Goal: Check status

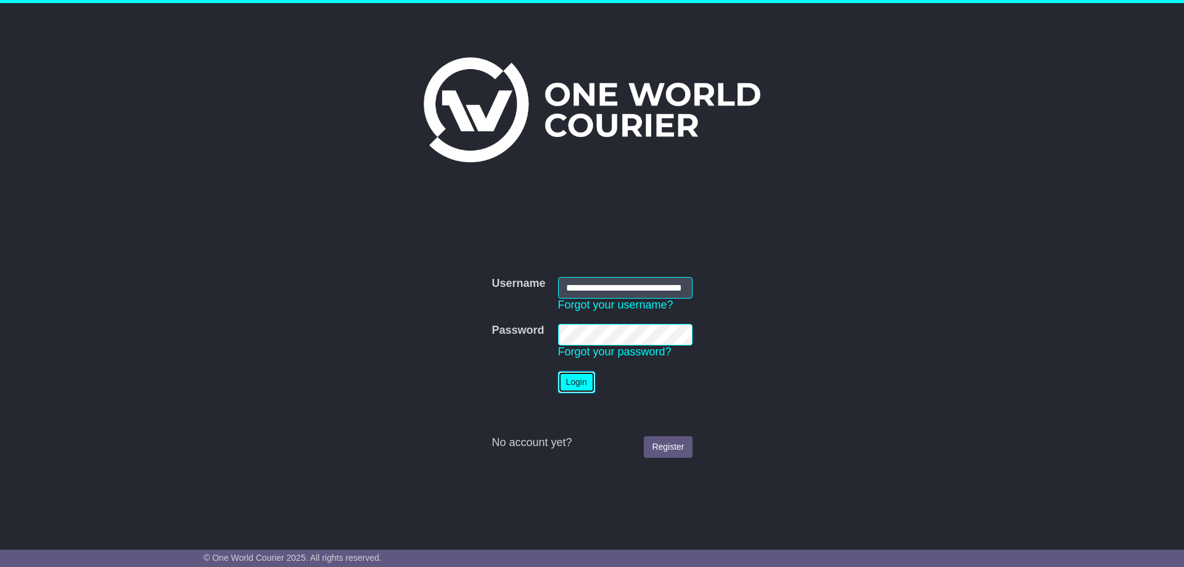
scroll to position [0, 35]
click at [587, 385] on button "Login" at bounding box center [576, 382] width 37 height 22
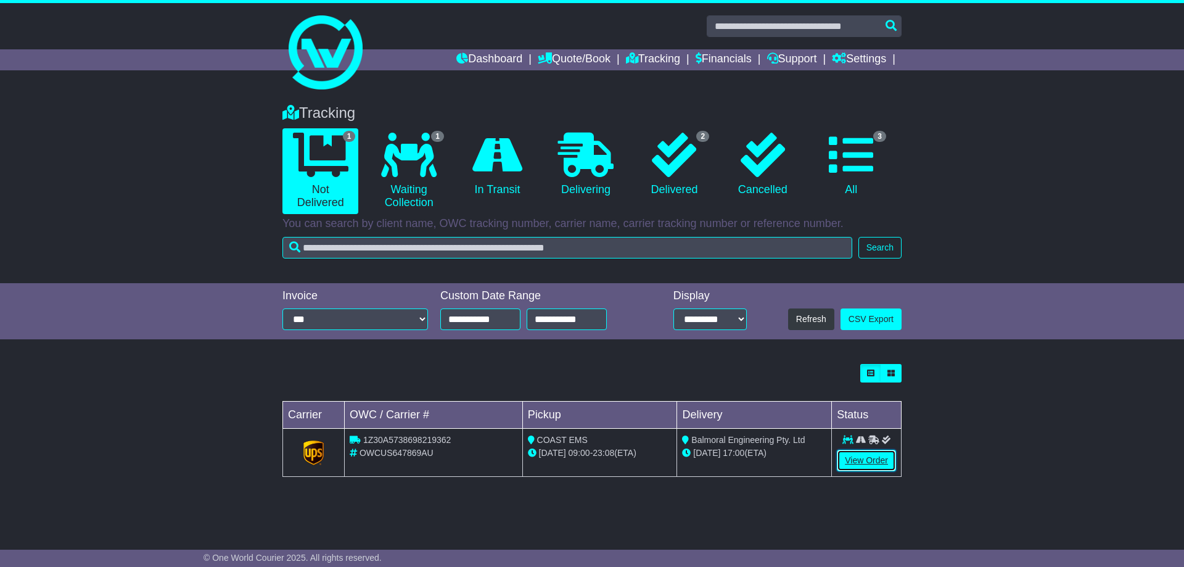
click at [872, 462] on link "View Order" at bounding box center [866, 460] width 59 height 22
